Goal: Complete application form: Complete application form

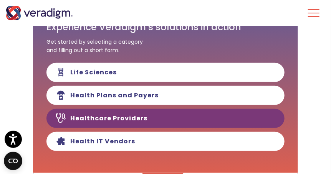
click at [222, 123] on link "Healthcare Providers" at bounding box center [166, 118] width 238 height 19
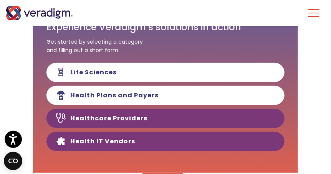
click at [164, 142] on link "Health IT Vendors" at bounding box center [166, 141] width 238 height 19
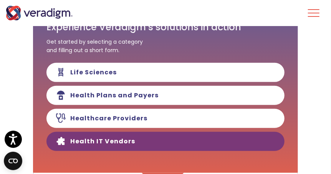
click at [164, 142] on link "Health IT Vendors" at bounding box center [166, 141] width 238 height 19
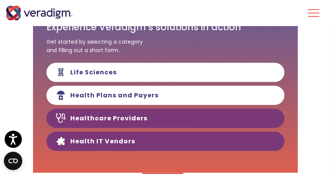
click at [168, 122] on link "Healthcare Providers" at bounding box center [166, 118] width 238 height 19
click at [163, 138] on link "Health IT Vendors" at bounding box center [166, 141] width 238 height 19
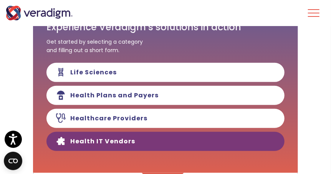
click at [163, 138] on link "Health IT Vendors" at bounding box center [166, 141] width 238 height 19
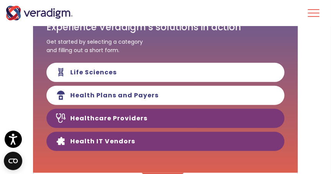
click at [161, 124] on link "Healthcare Providers" at bounding box center [166, 118] width 238 height 19
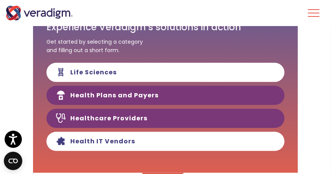
click at [157, 102] on link "Health Plans and Payers" at bounding box center [166, 95] width 238 height 19
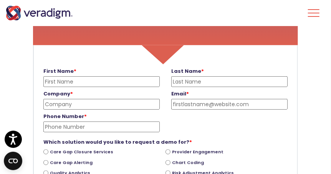
scroll to position [240, 0]
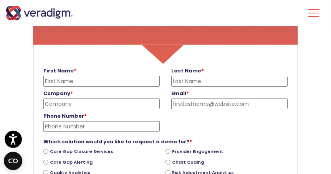
click at [90, 81] on input "First Name *" at bounding box center [101, 81] width 116 height 11
type input "carlton"
type input "[PERSON_NAME]"
click at [138, 105] on input "Company *" at bounding box center [101, 104] width 116 height 11
type input "a"
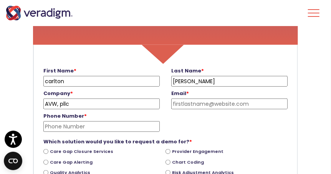
type input "AVW, pllc"
click at [174, 124] on div "Phone Number * Please enter a valid phone number" at bounding box center [166, 121] width 256 height 23
click at [139, 128] on input "Phone Number *" at bounding box center [101, 126] width 116 height 11
type input "6154972458"
click at [168, 152] on input "Provider Engagement" at bounding box center [168, 152] width 5 height 5
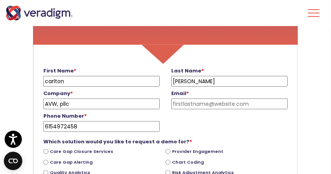
radio input "true"
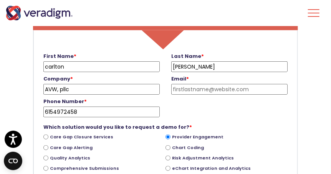
scroll to position [265, 0]
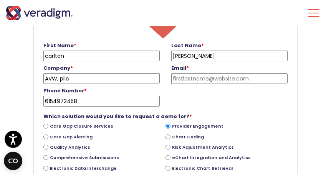
click at [167, 159] on input "eChart Integration and Analytics" at bounding box center [168, 158] width 5 height 5
radio input "true"
click at [168, 168] on input "Electronic Chart Retrieval" at bounding box center [168, 168] width 5 height 5
radio input "true"
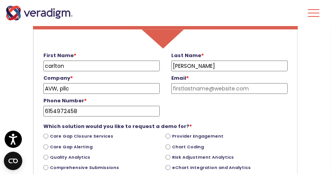
scroll to position [265, 0]
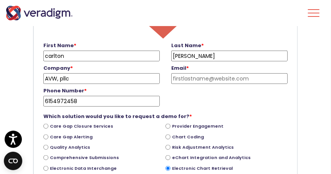
click at [45, 158] on input "Comprehensive Submissions" at bounding box center [45, 158] width 5 height 5
radio input "true"
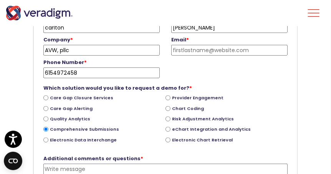
scroll to position [317, 0]
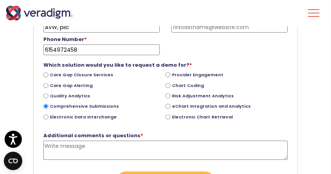
click at [151, 150] on textarea "Additional comments or questions *" at bounding box center [165, 151] width 244 height 20
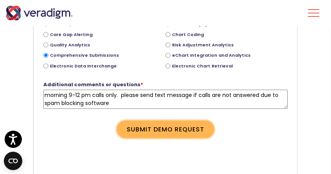
type textarea "morning 9-12 pm calls only. please send text message if calls are not answered …"
click at [145, 128] on button "Submit Demo Request" at bounding box center [166, 130] width 98 height 18
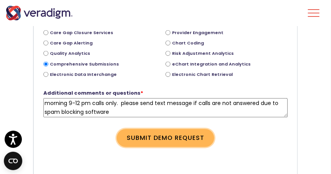
scroll to position [376, 0]
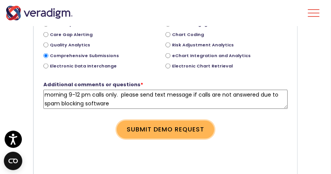
click at [187, 133] on button "Submit Demo Request" at bounding box center [166, 130] width 98 height 18
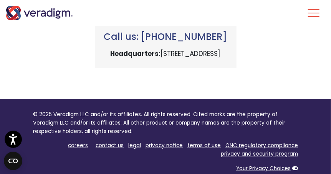
scroll to position [710, 0]
